Goal: Information Seeking & Learning: Learn about a topic

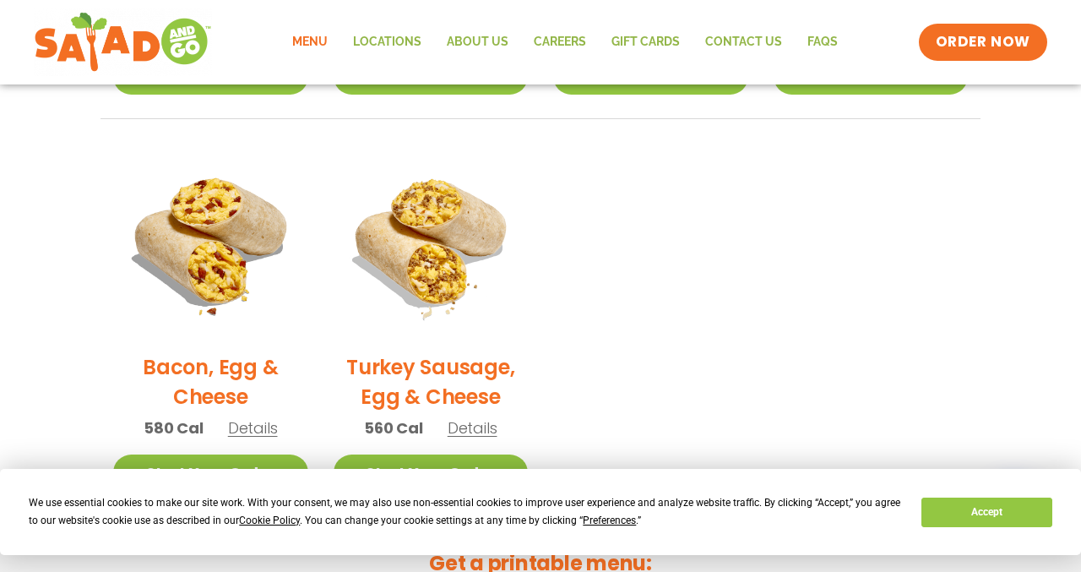
scroll to position [750, 0]
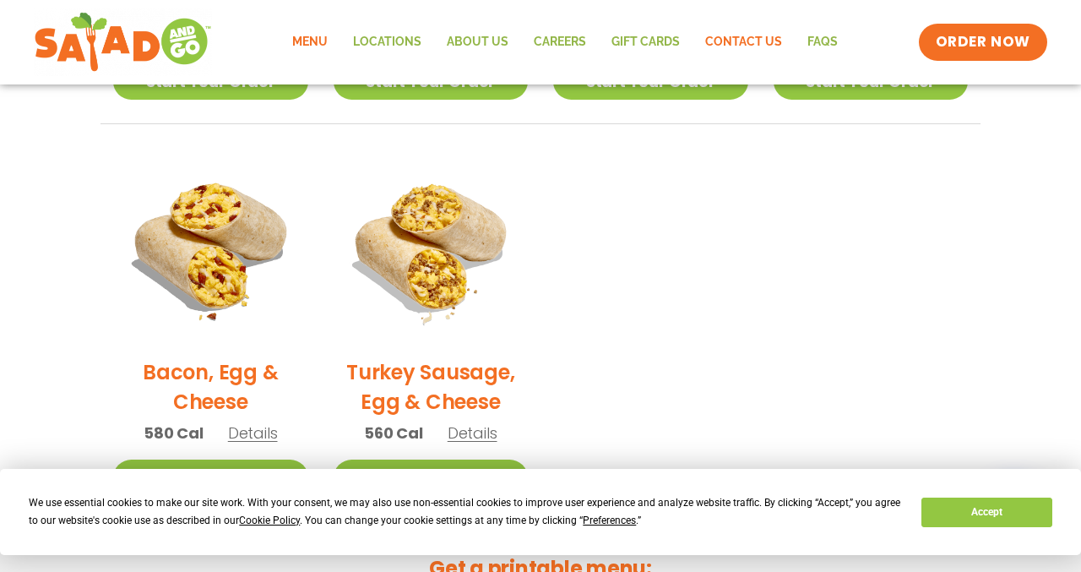
click at [534, 41] on link "Contact Us" at bounding box center [743, 42] width 102 height 39
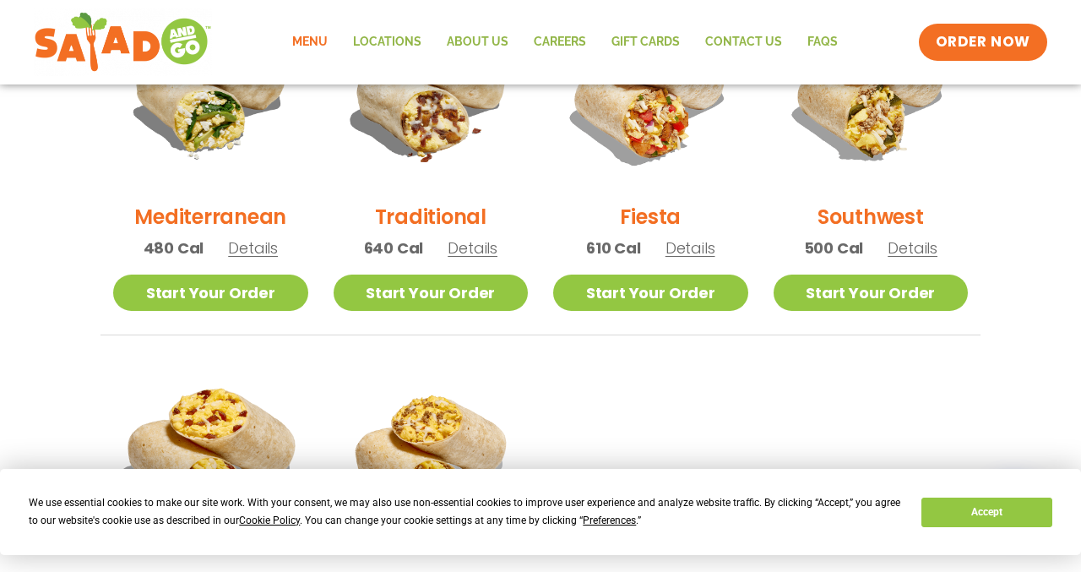
scroll to position [484, 0]
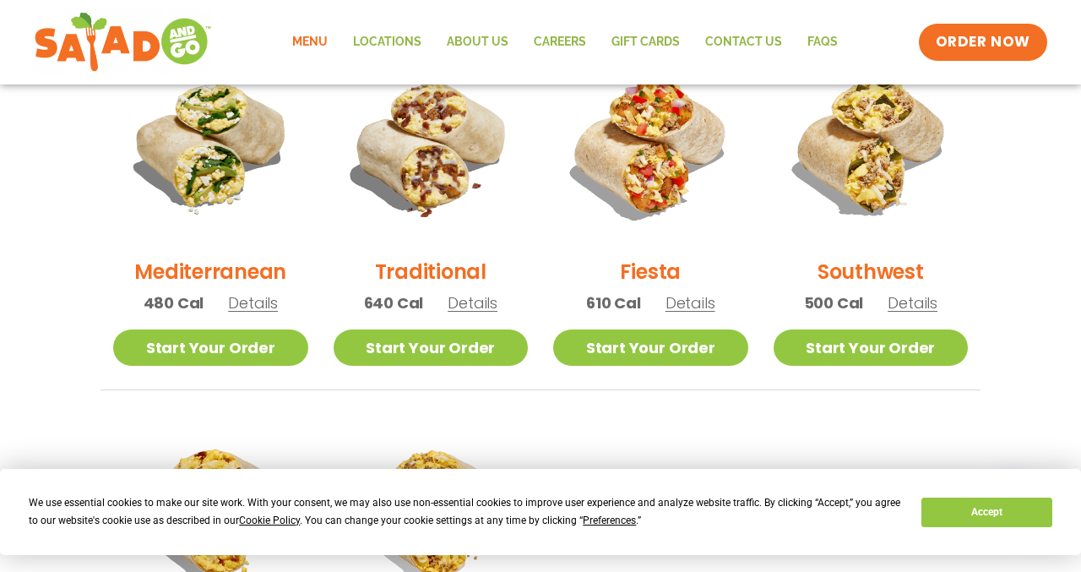
click at [203, 270] on h2 "Mediterranean" at bounding box center [210, 272] width 152 height 30
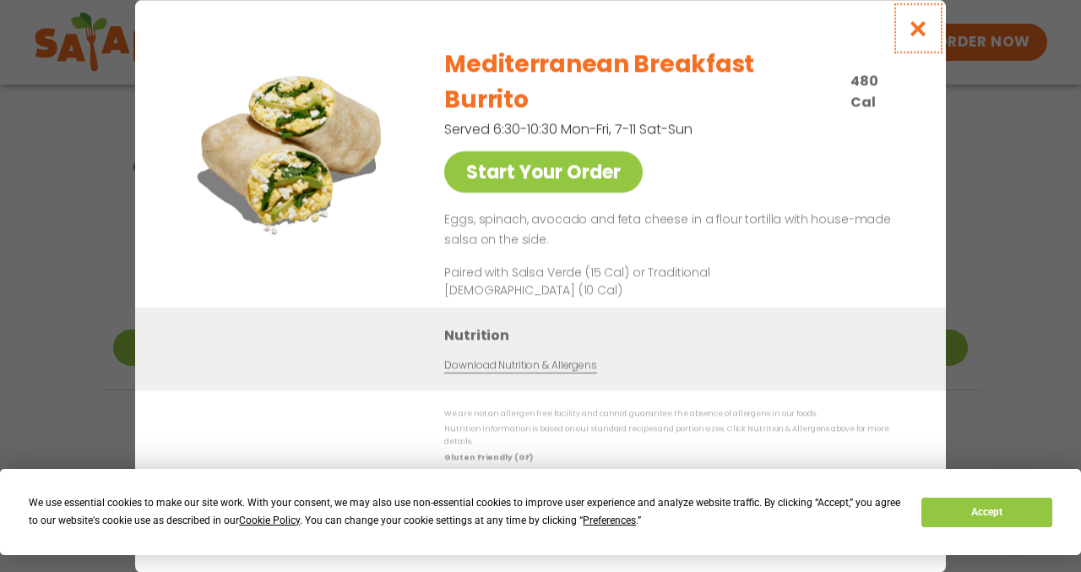
click at [534, 37] on icon "Close modal" at bounding box center [918, 28] width 21 height 18
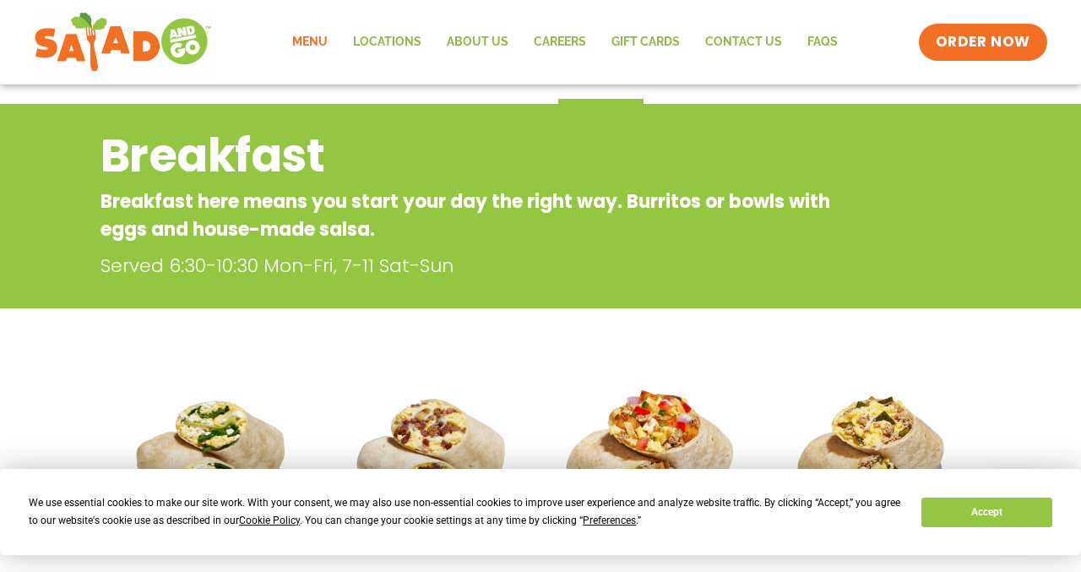
scroll to position [0, 0]
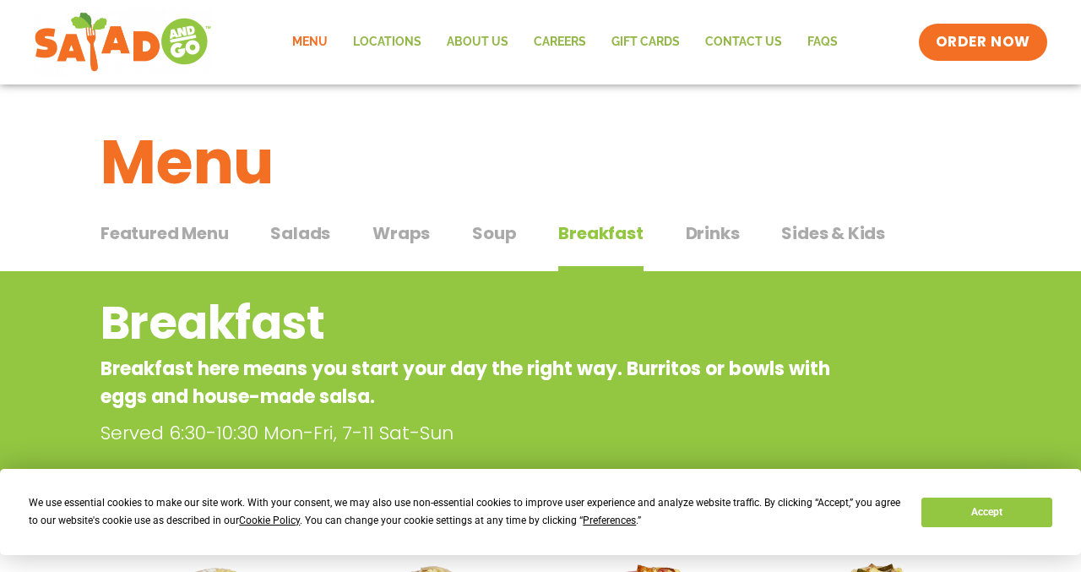
click at [171, 234] on span "Featured Menu" at bounding box center [163, 232] width 127 height 25
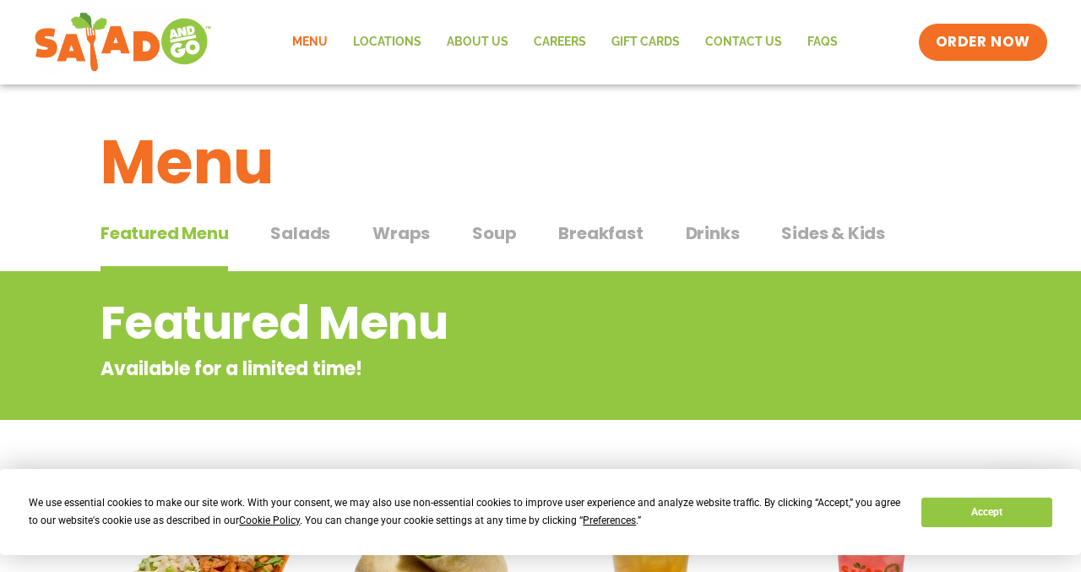
click at [534, 239] on span "Sides & Kids" at bounding box center [833, 232] width 104 height 25
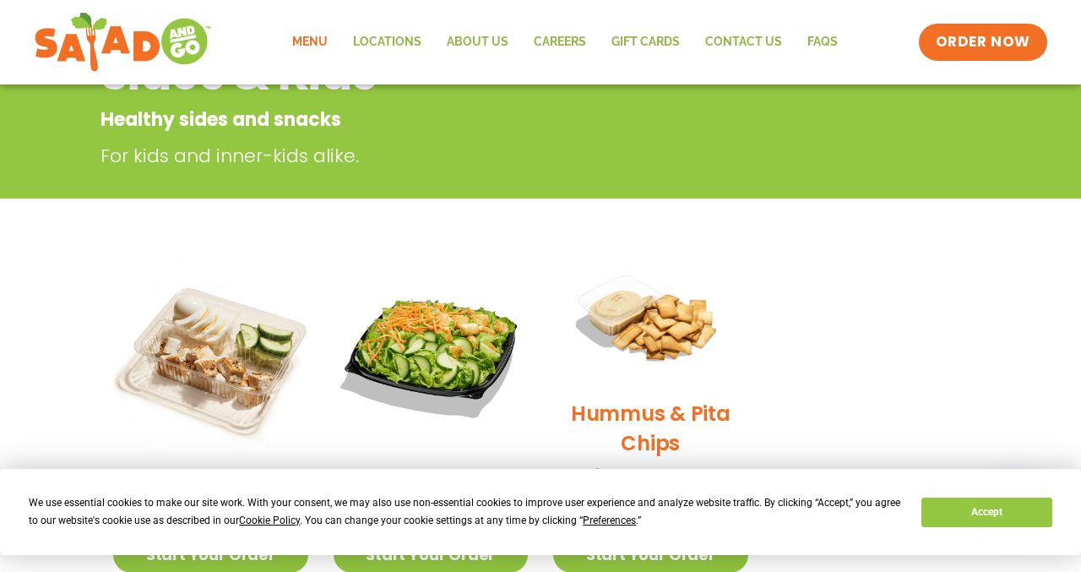
scroll to position [94, 0]
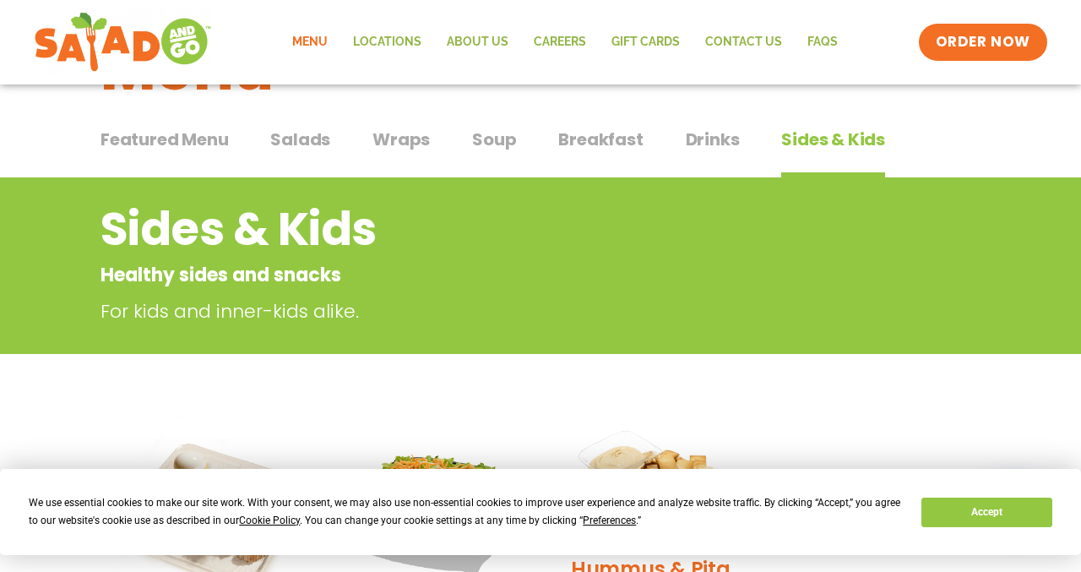
click at [313, 141] on span "Salads" at bounding box center [300, 139] width 60 height 25
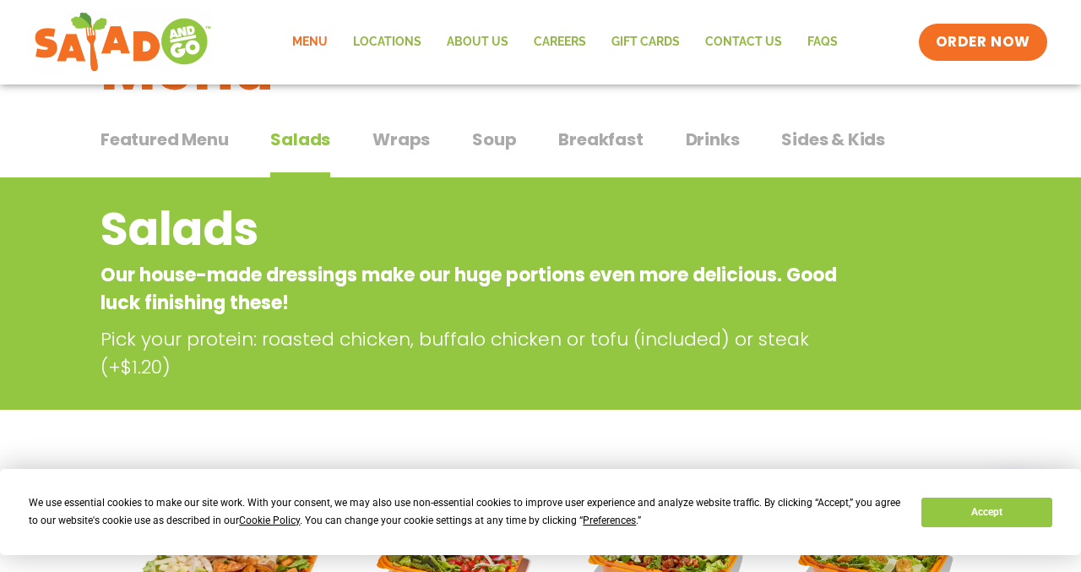
click at [409, 137] on span "Wraps" at bounding box center [400, 139] width 57 height 25
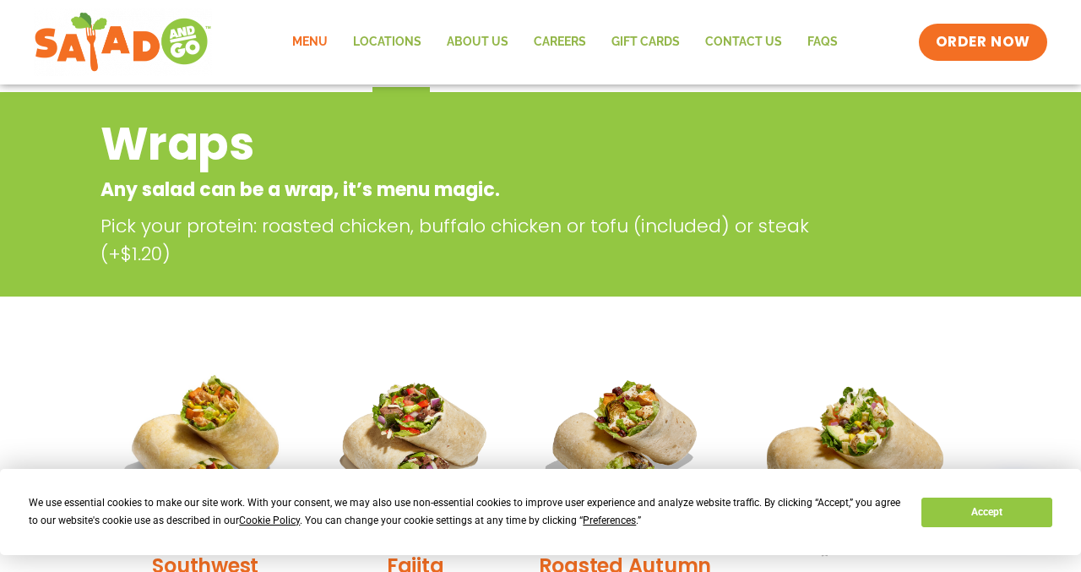
scroll to position [62, 0]
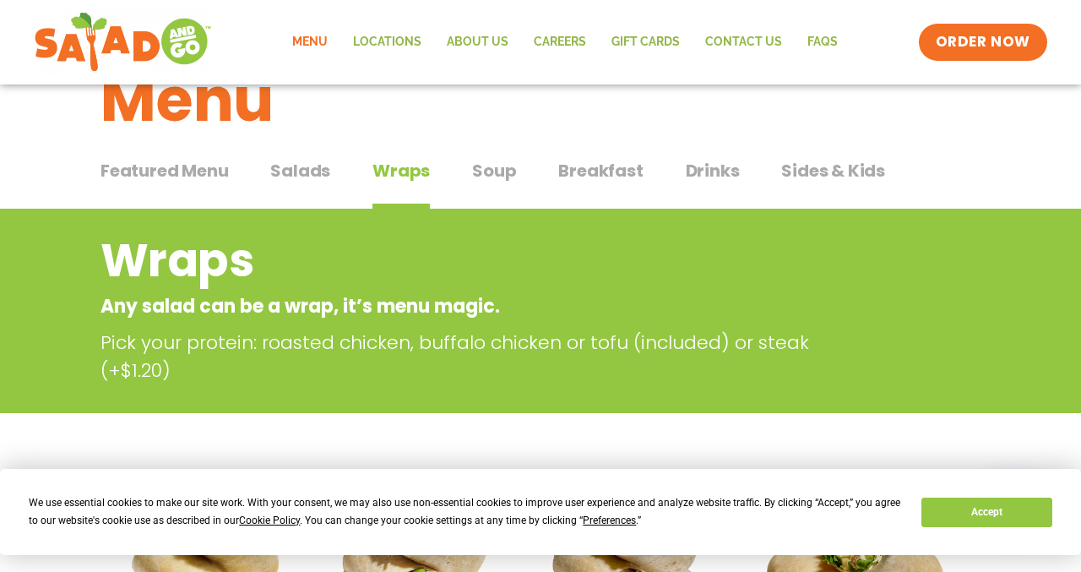
click at [534, 168] on span "Breakfast" at bounding box center [600, 170] width 84 height 25
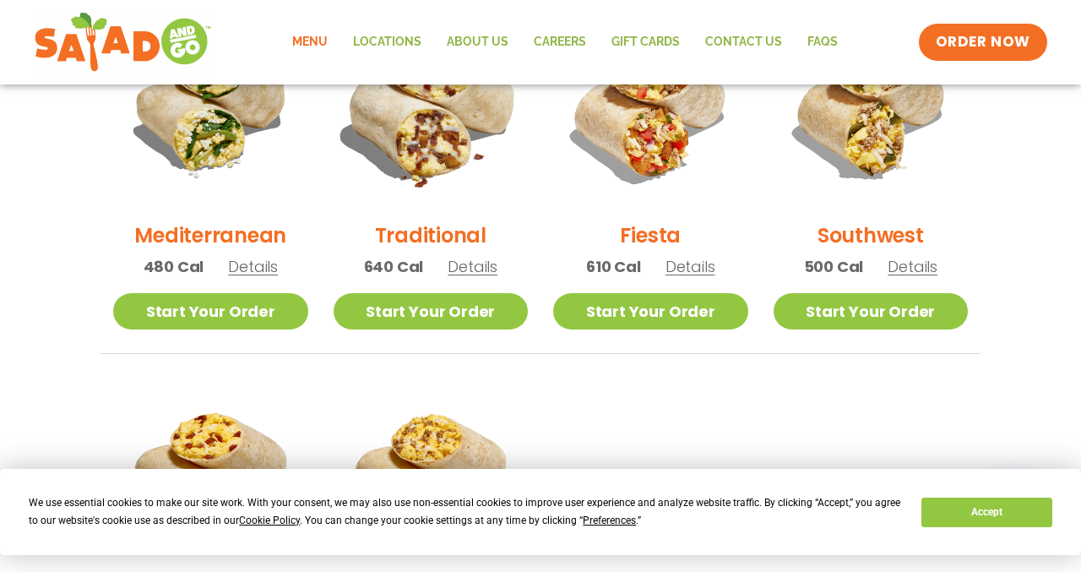
scroll to position [432, 0]
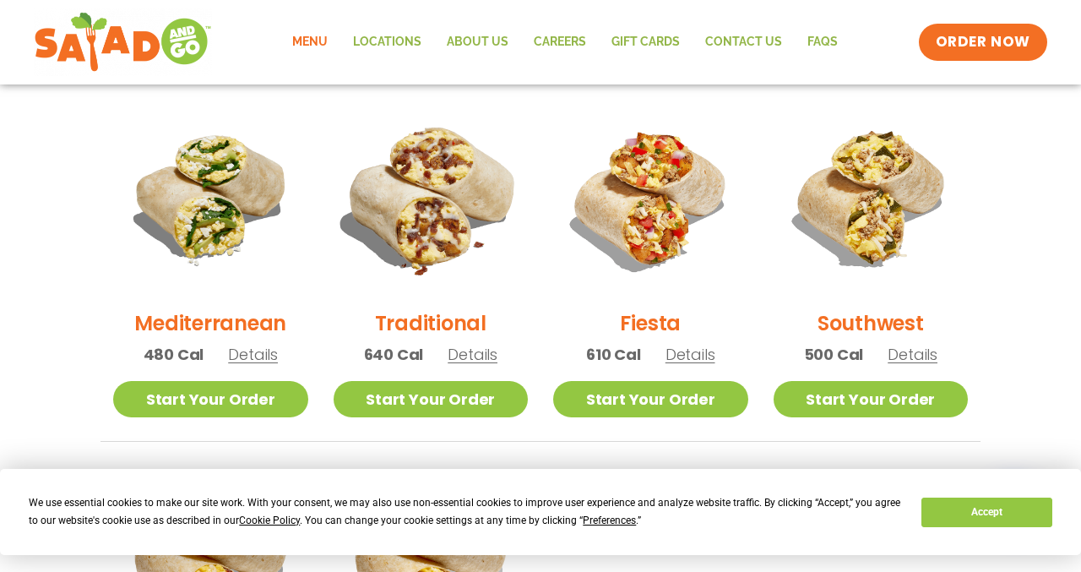
click at [424, 237] on img at bounding box center [430, 198] width 229 height 229
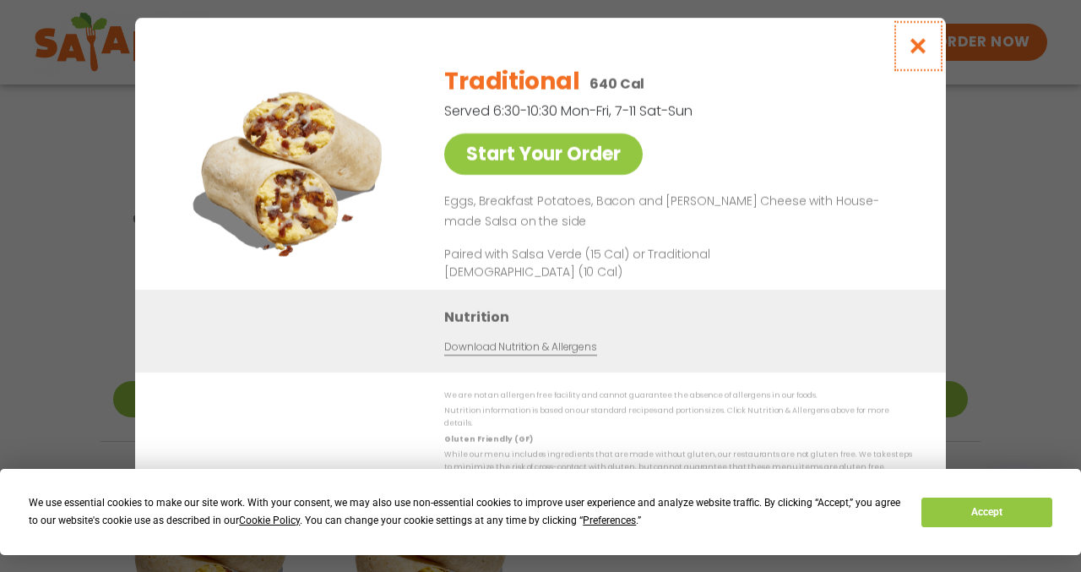
click at [534, 55] on icon "Close modal" at bounding box center [918, 46] width 21 height 18
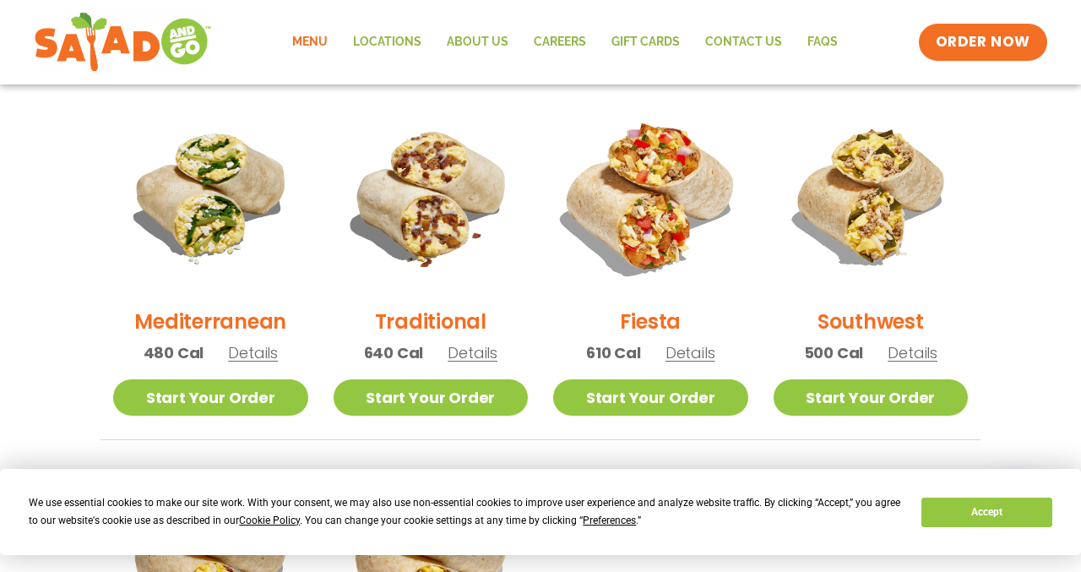
scroll to position [420, 0]
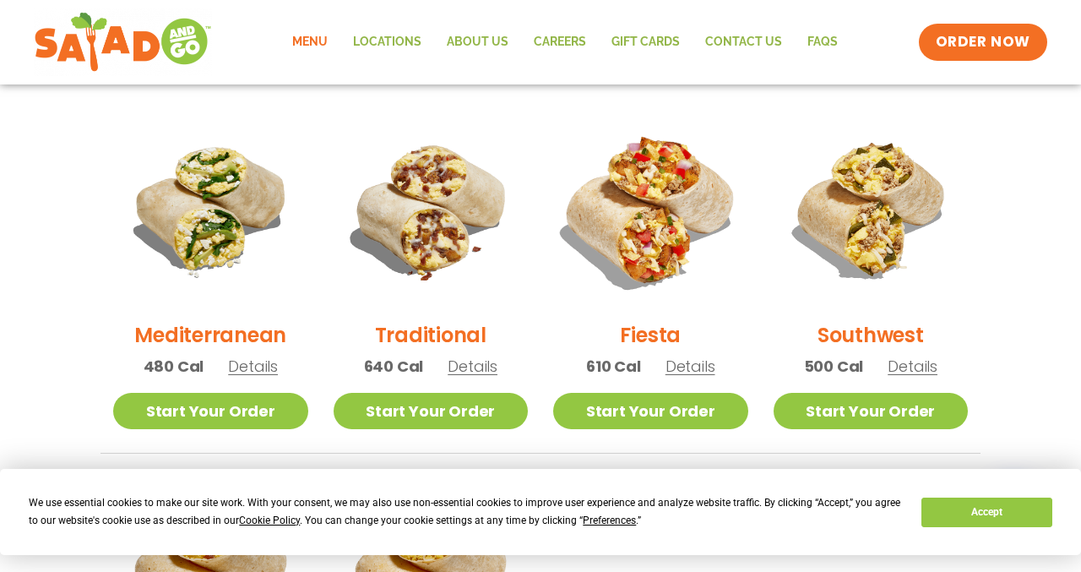
click at [534, 219] on img at bounding box center [650, 209] width 229 height 229
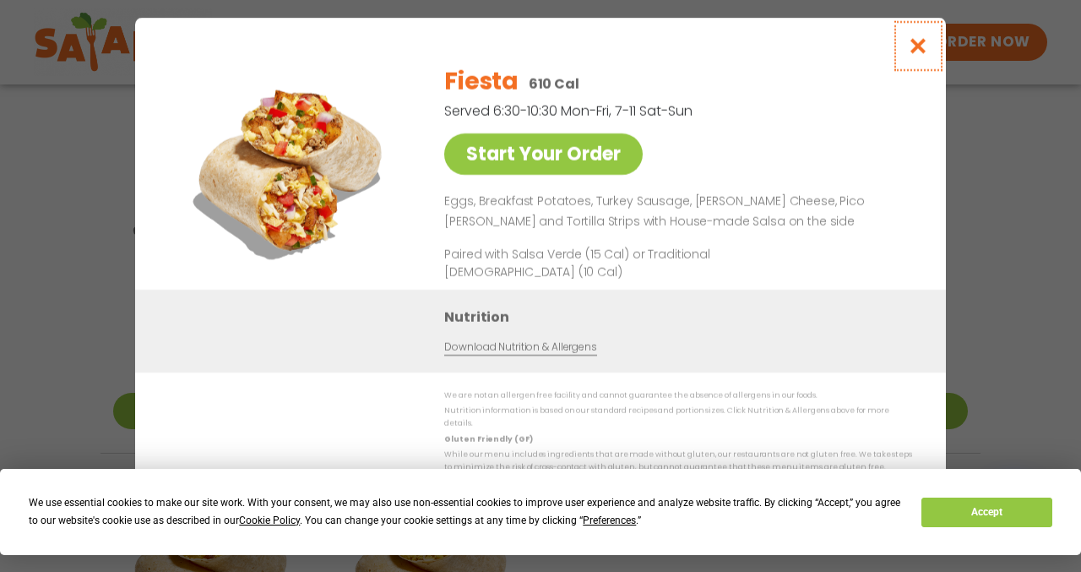
click at [534, 54] on icon "Close modal" at bounding box center [918, 46] width 21 height 18
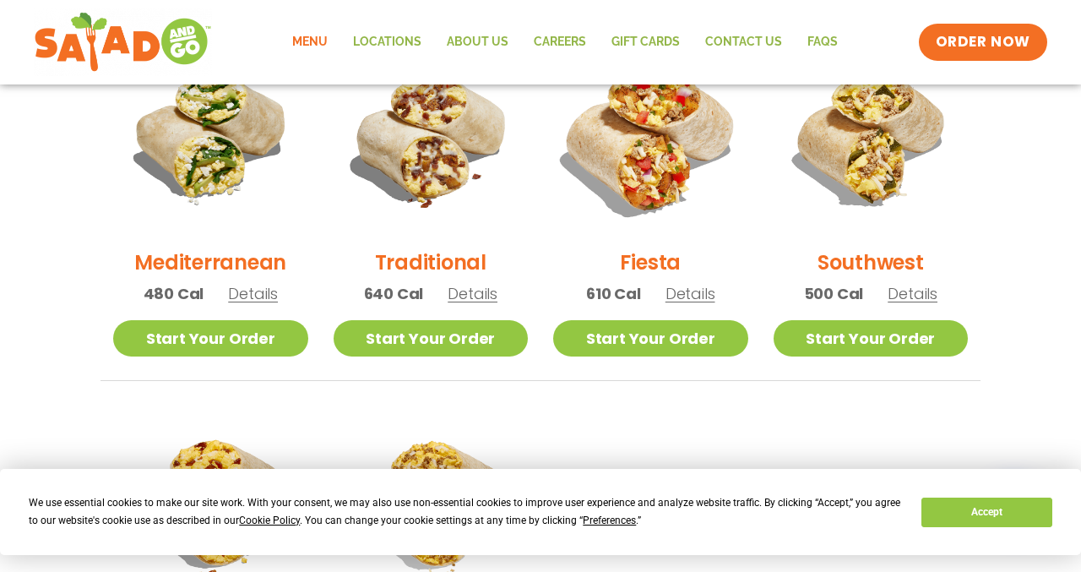
scroll to position [506, 0]
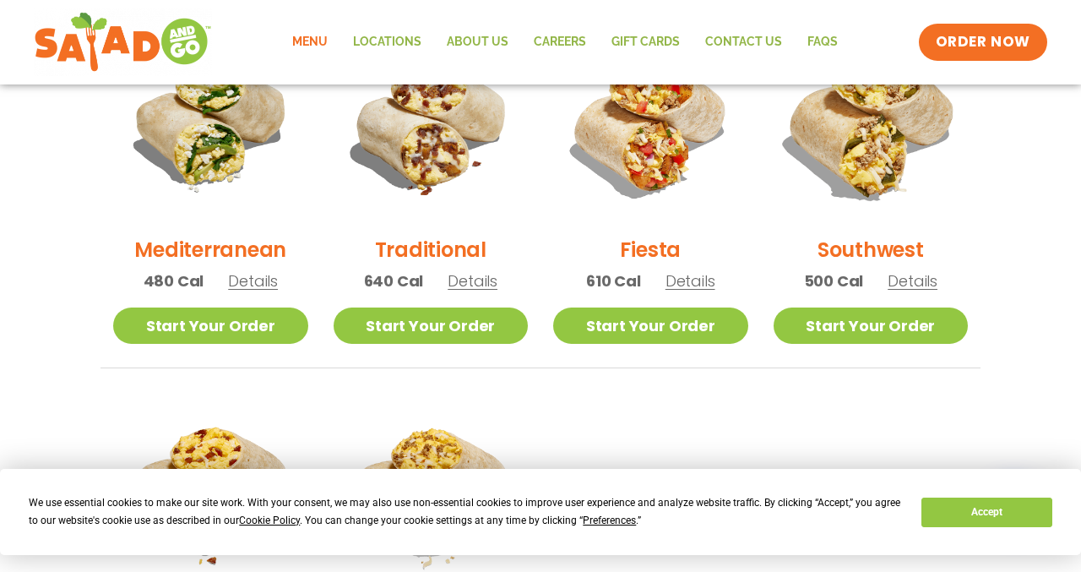
click at [534, 149] on img at bounding box center [870, 124] width 229 height 229
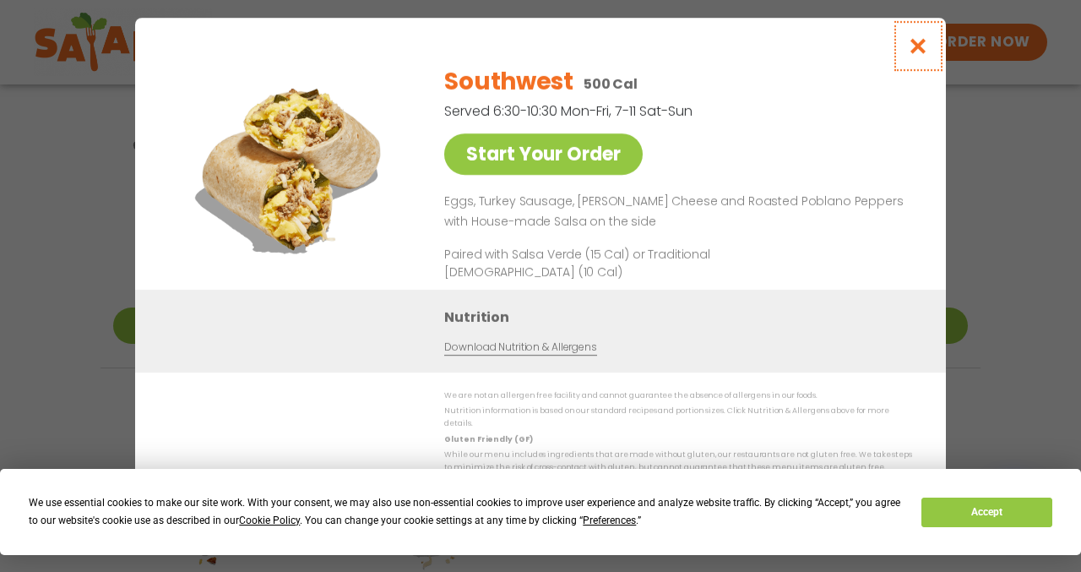
click at [534, 47] on icon "Close modal" at bounding box center [918, 46] width 21 height 18
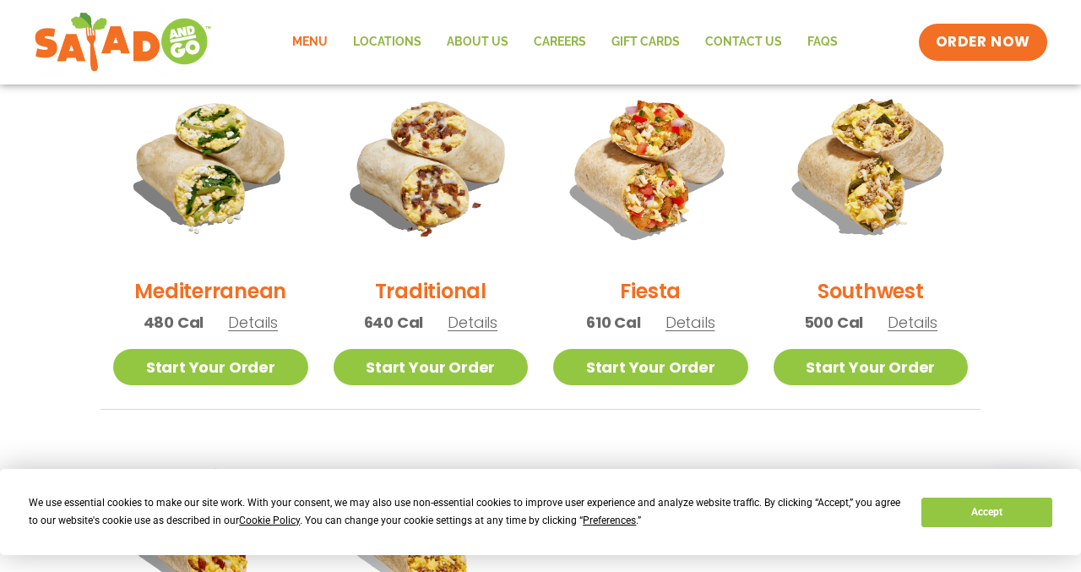
scroll to position [463, 0]
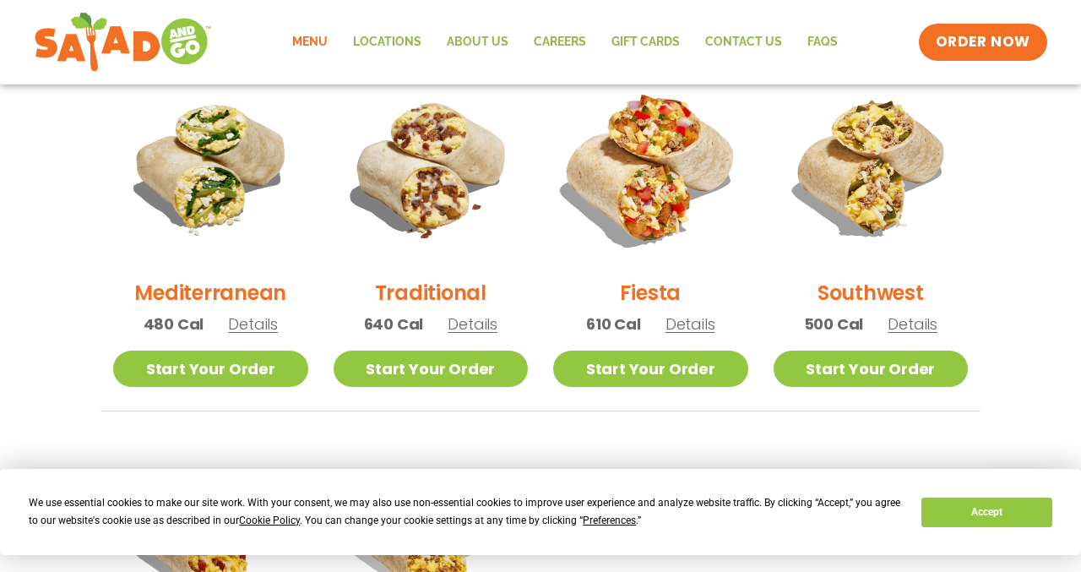
click at [534, 149] on img at bounding box center [650, 167] width 229 height 229
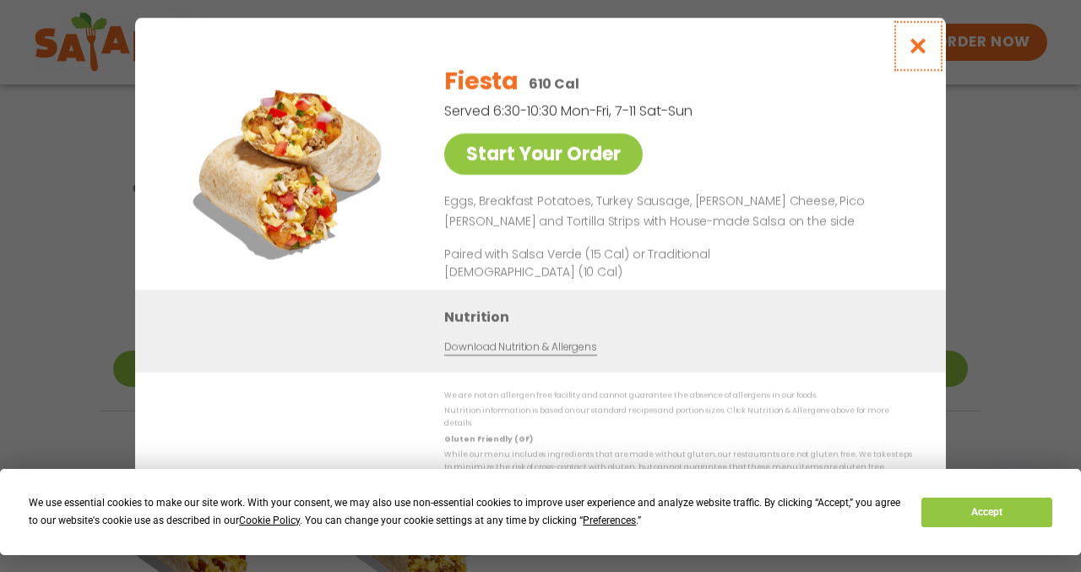
click at [534, 57] on button "Close modal" at bounding box center [918, 46] width 55 height 57
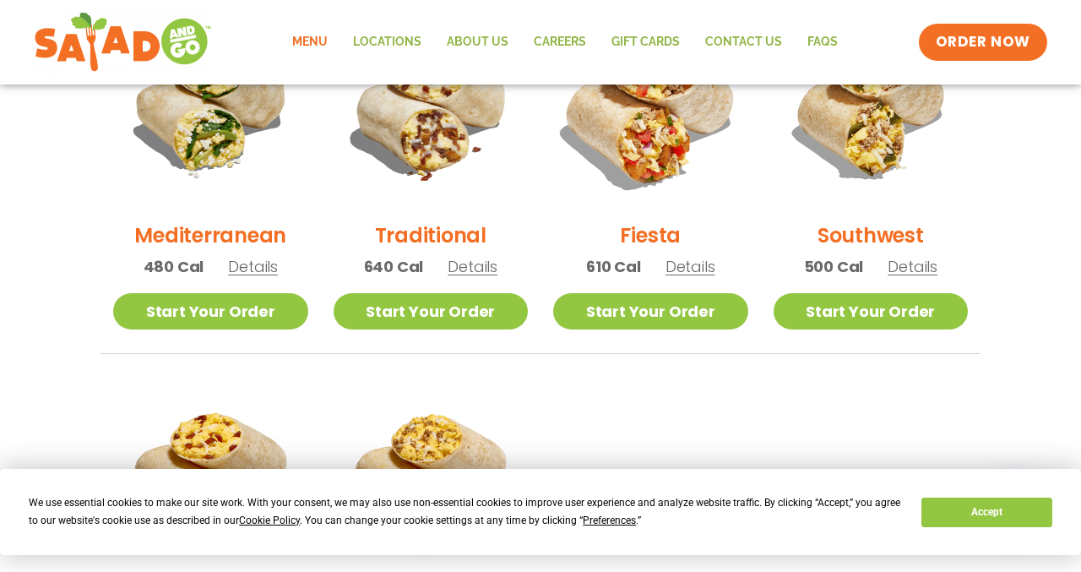
scroll to position [510, 0]
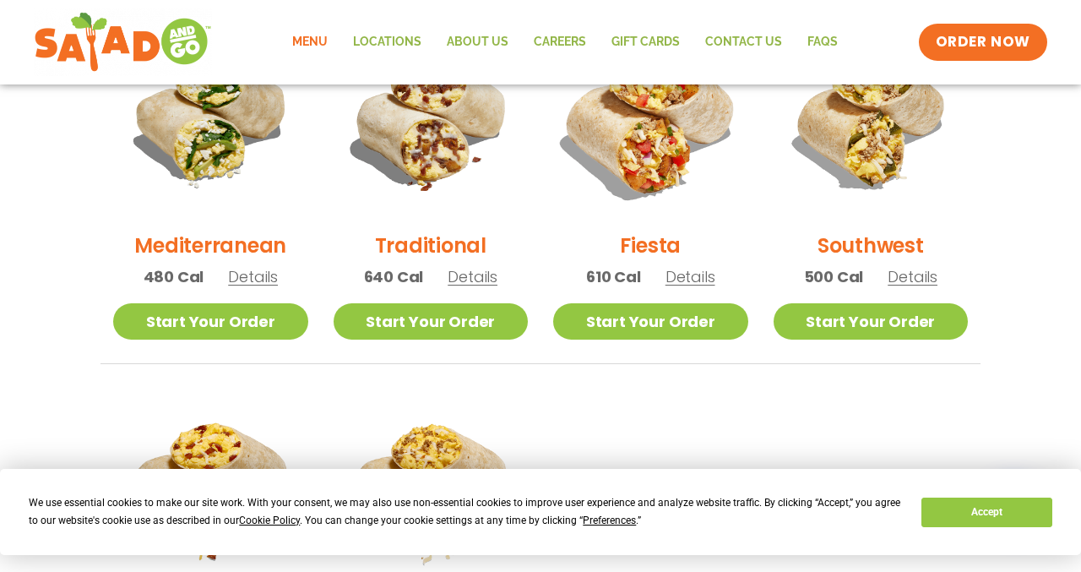
click at [534, 126] on img at bounding box center [650, 120] width 229 height 229
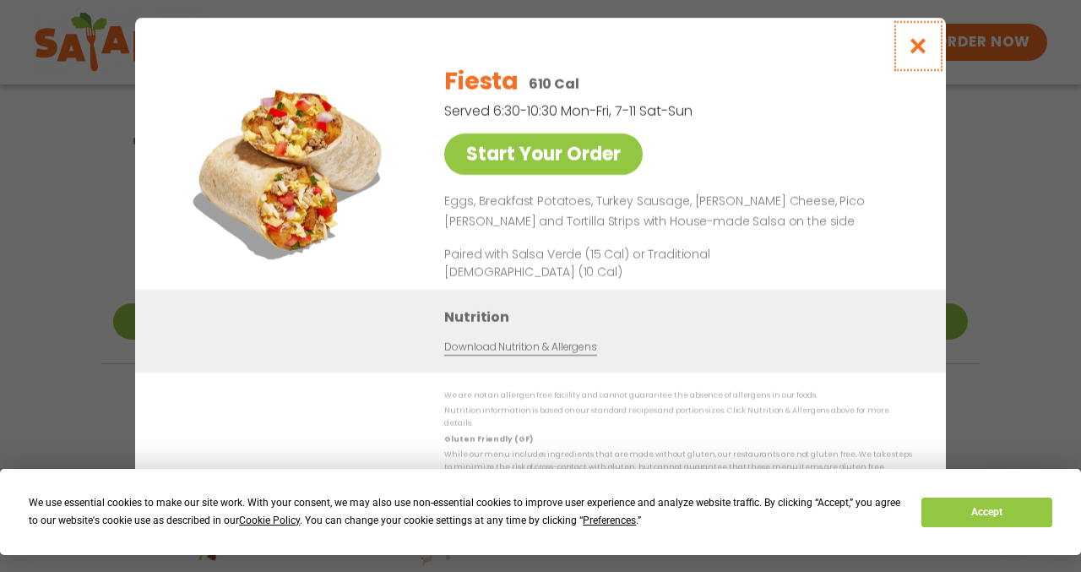
click at [534, 52] on icon "Close modal" at bounding box center [918, 46] width 21 height 18
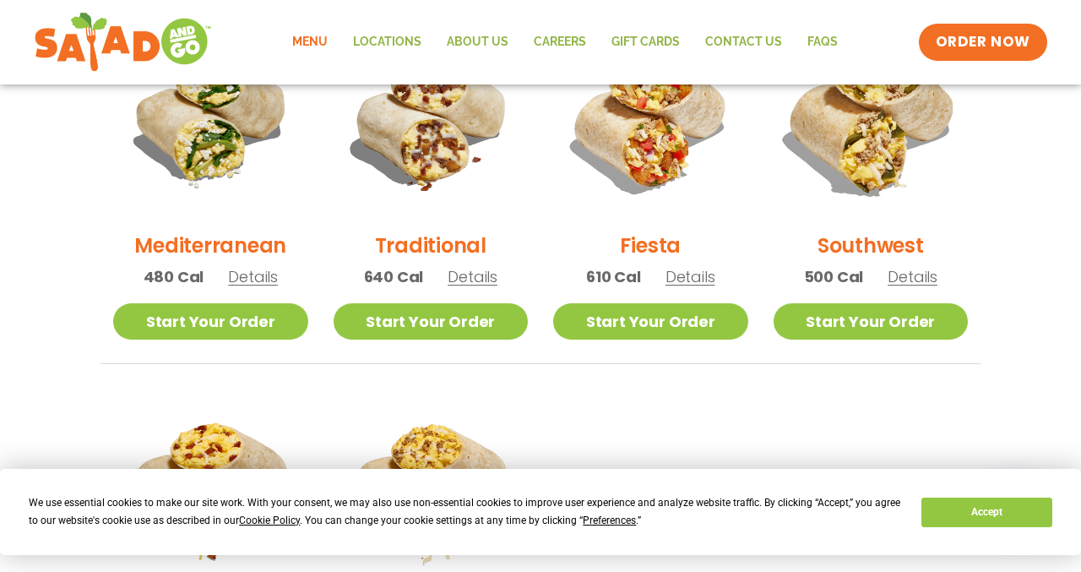
click at [534, 172] on img at bounding box center [870, 120] width 229 height 229
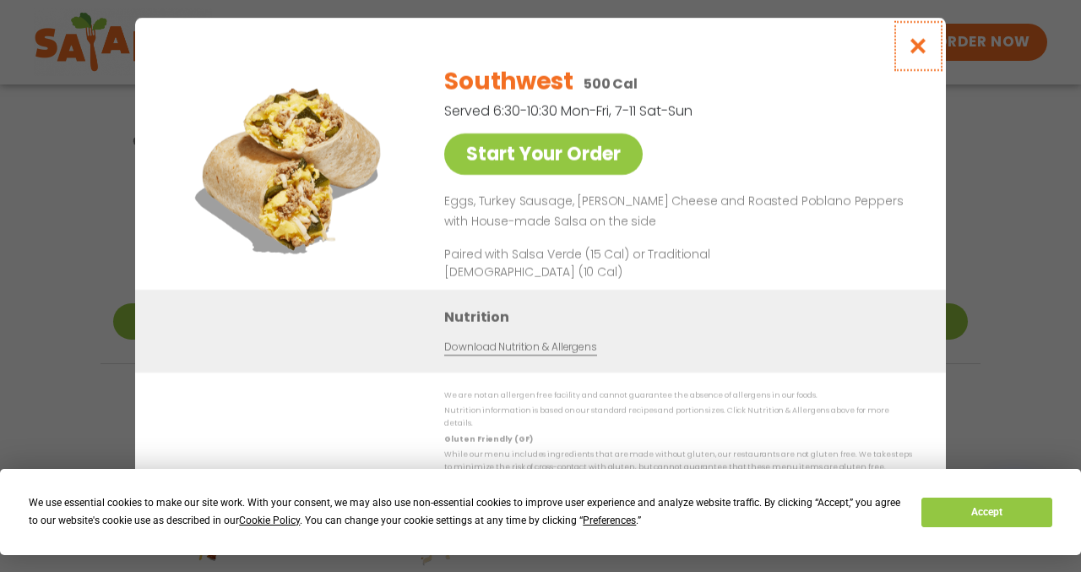
click at [534, 55] on icon "Close modal" at bounding box center [918, 46] width 21 height 18
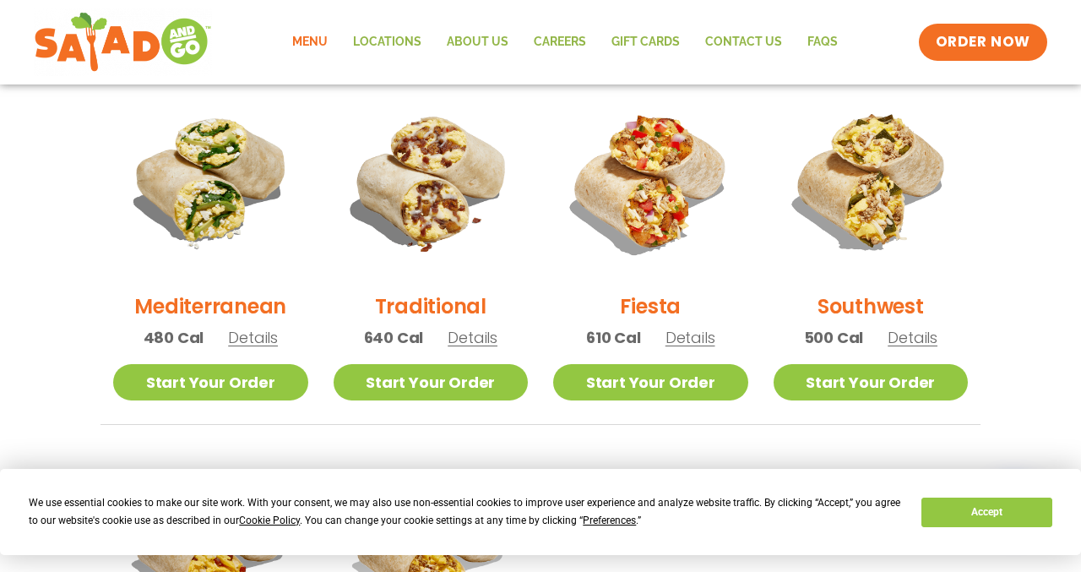
scroll to position [451, 0]
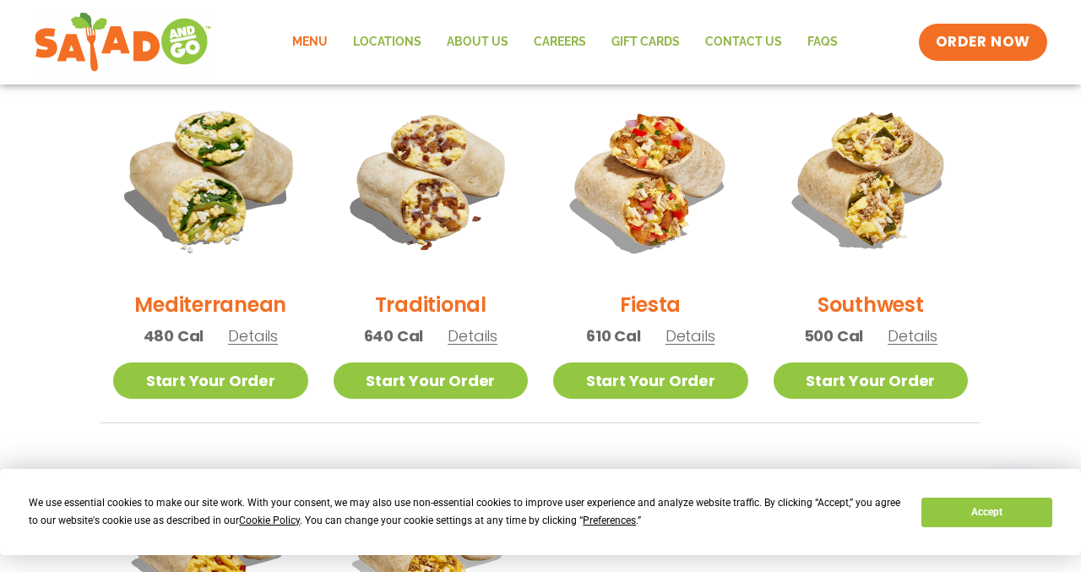
click at [192, 197] on img at bounding box center [210, 179] width 229 height 229
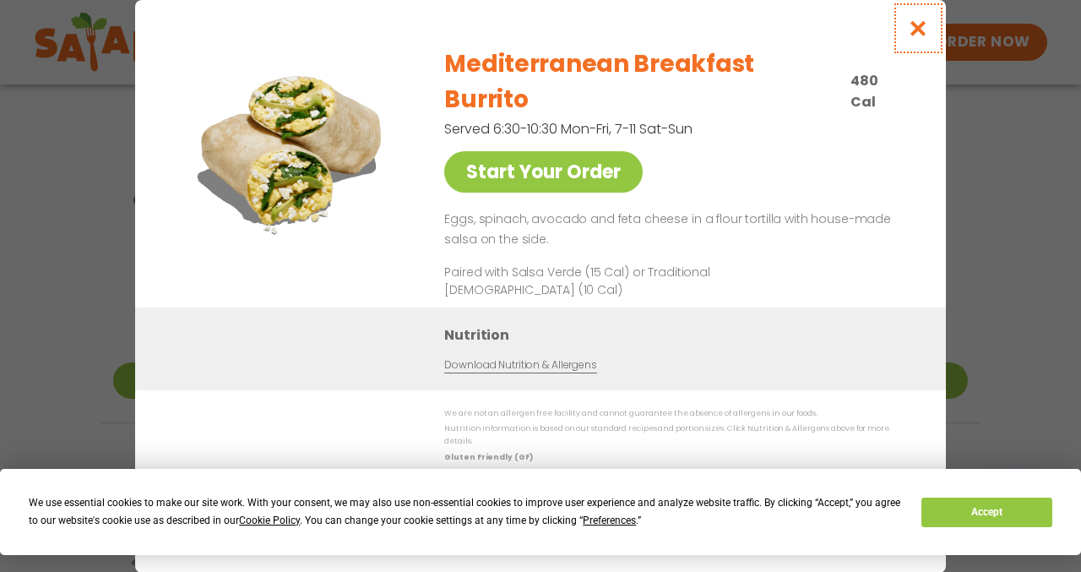
click at [534, 37] on icon "Close modal" at bounding box center [918, 28] width 21 height 18
